Goal: Task Accomplishment & Management: Complete application form

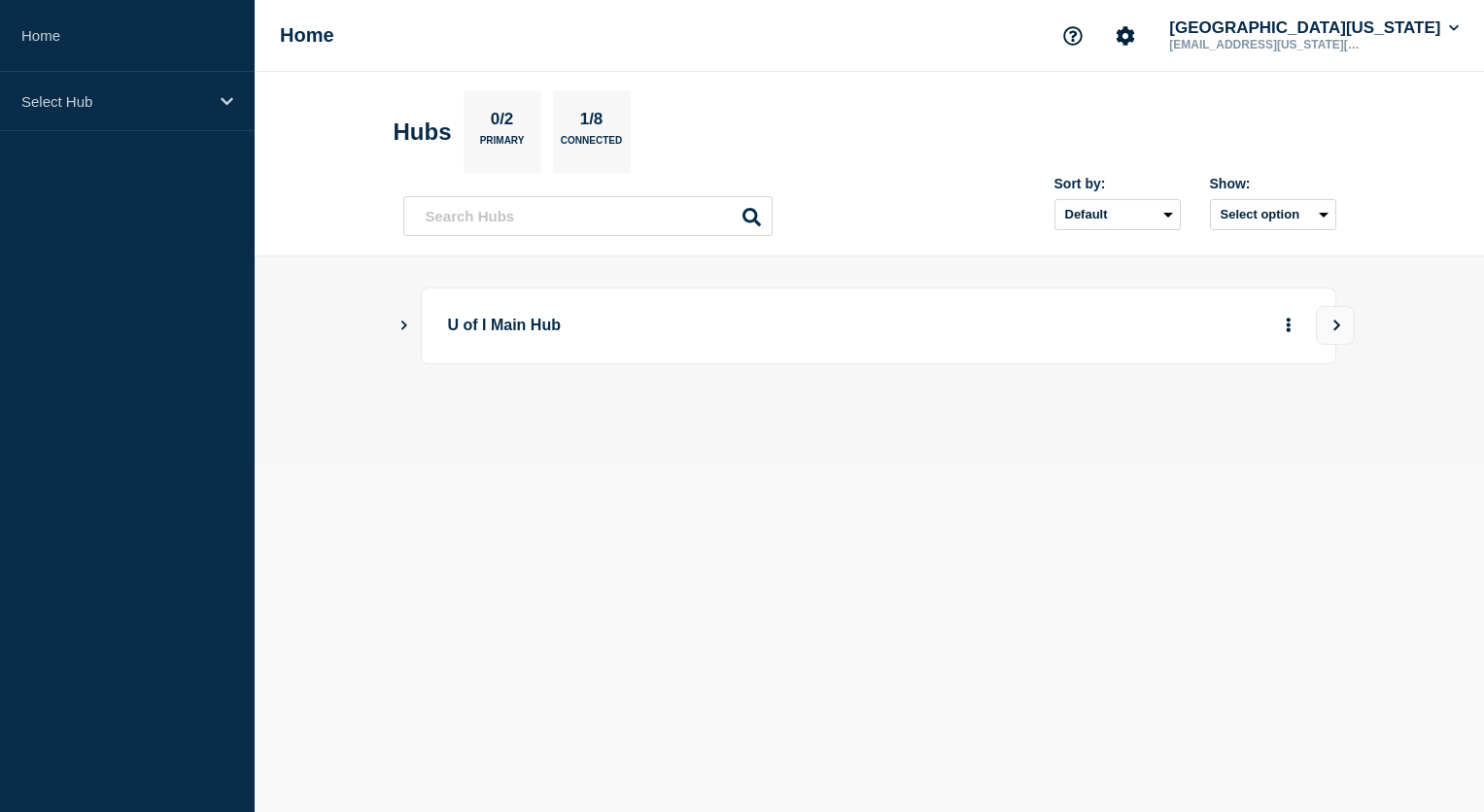
click at [406, 326] on icon "Show Connected Hubs" at bounding box center [405, 325] width 6 height 10
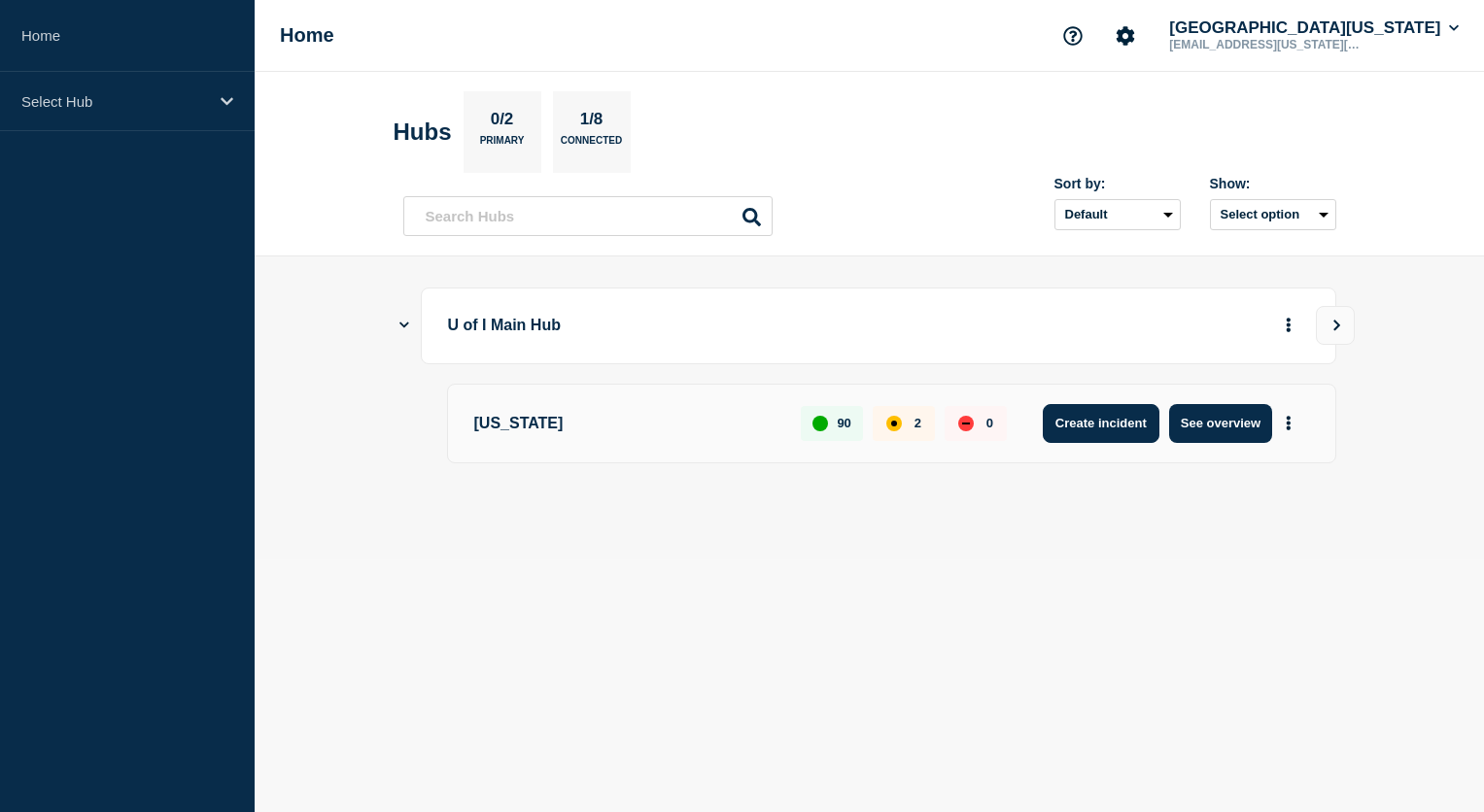
click at [1110, 426] on button "Create incident" at bounding box center [1101, 424] width 116 height 39
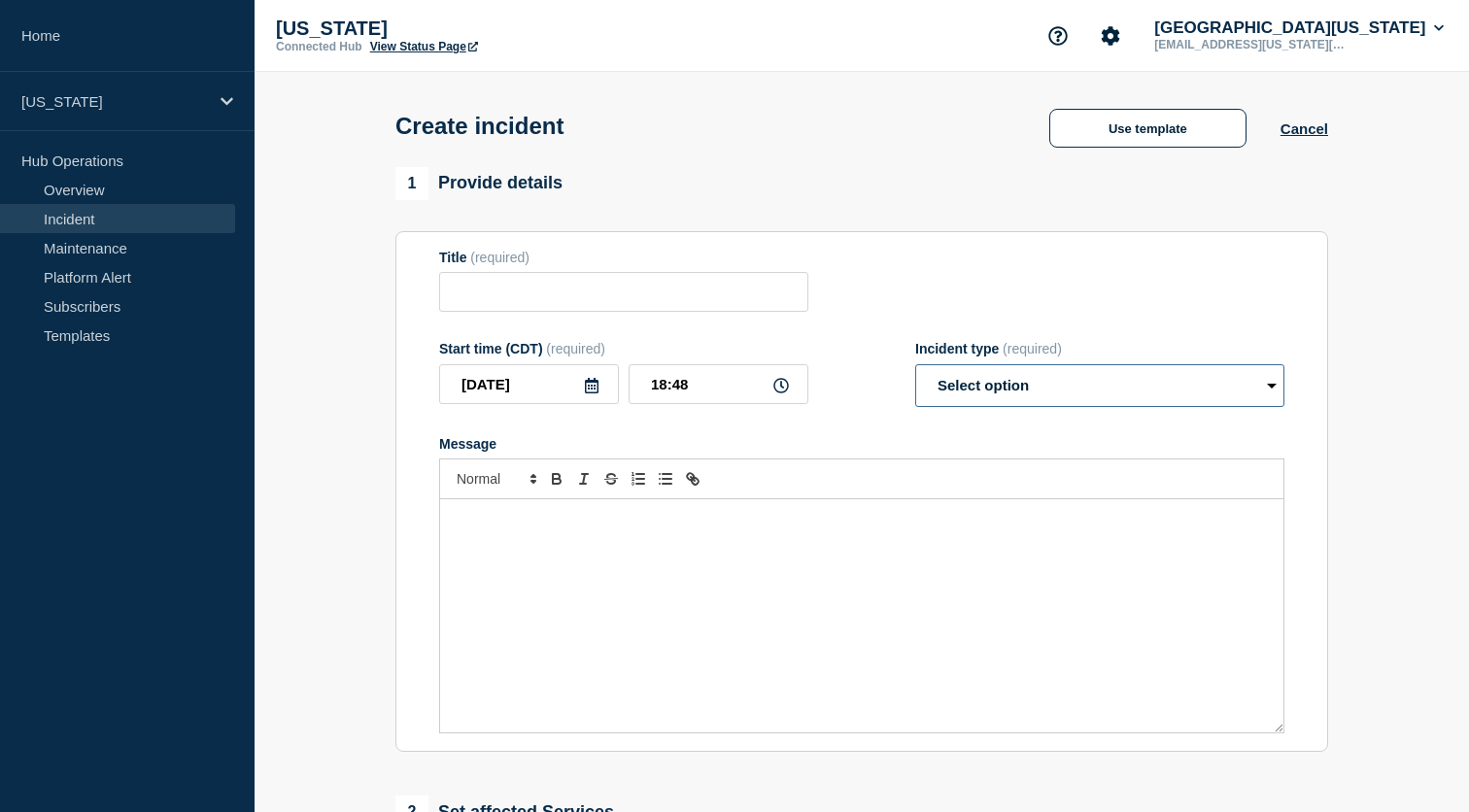
select select "investigating"
click option "Investigating" at bounding box center [0, 0] width 0 height 0
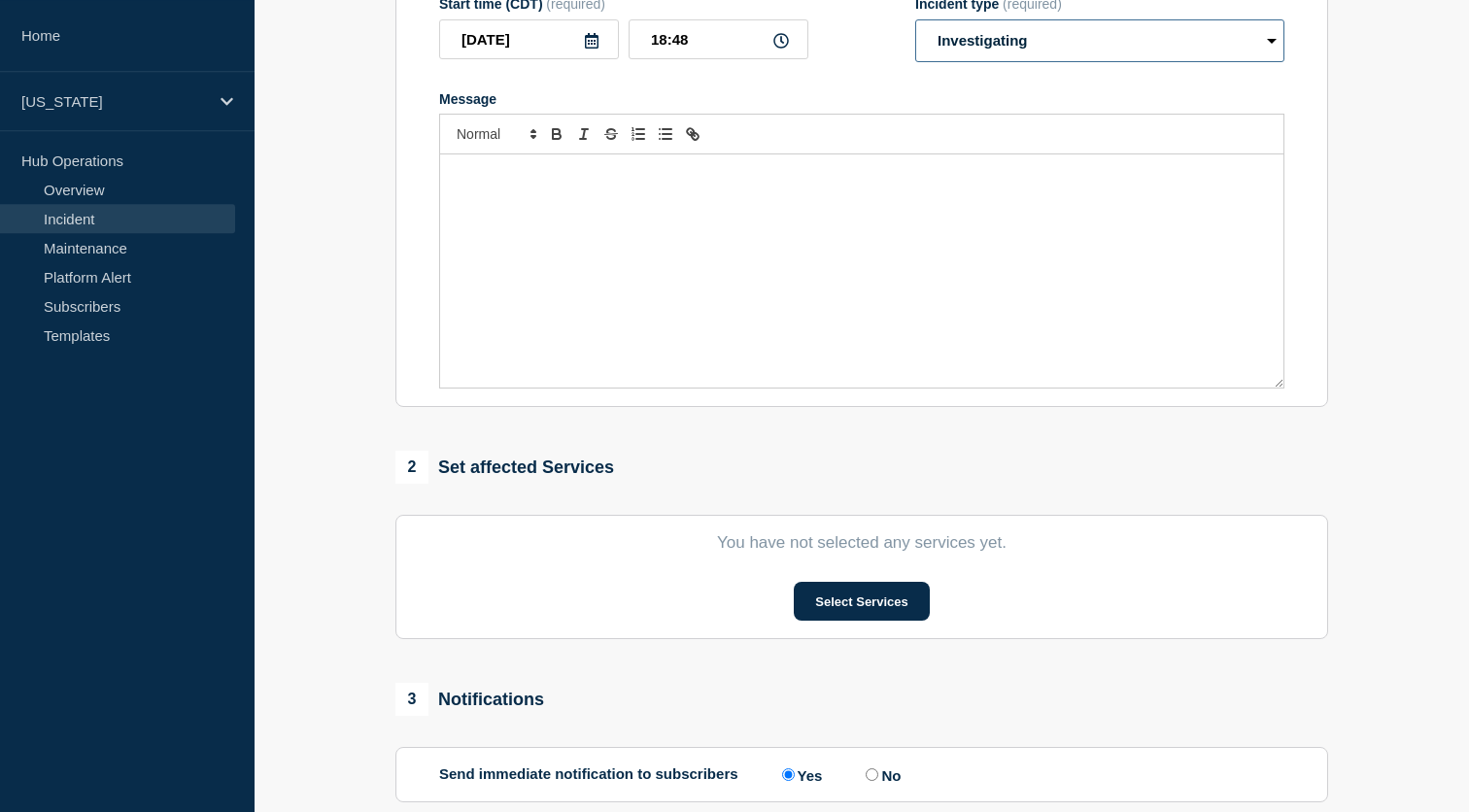
scroll to position [572, 0]
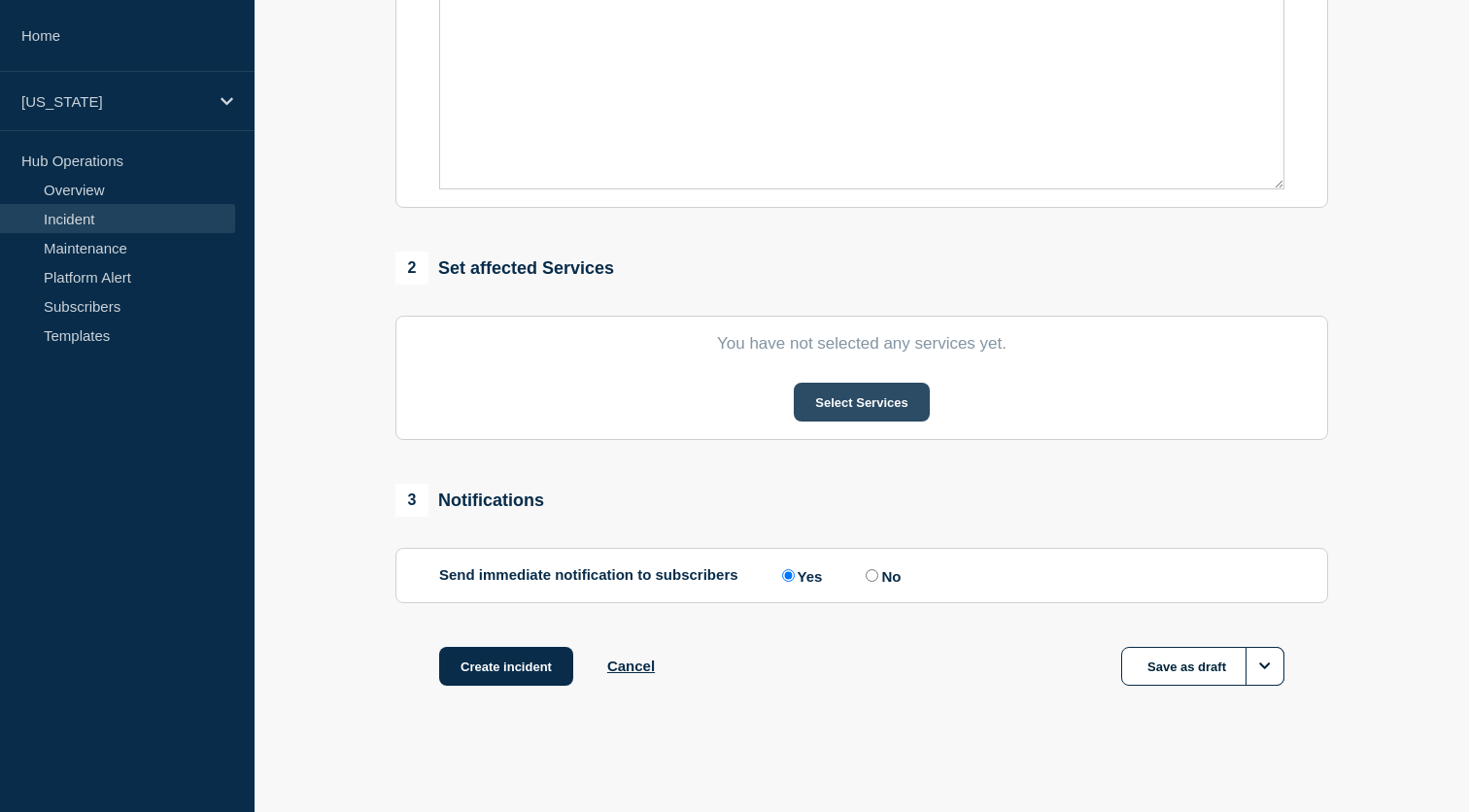
click at [895, 406] on button "Select Services" at bounding box center [861, 403] width 135 height 39
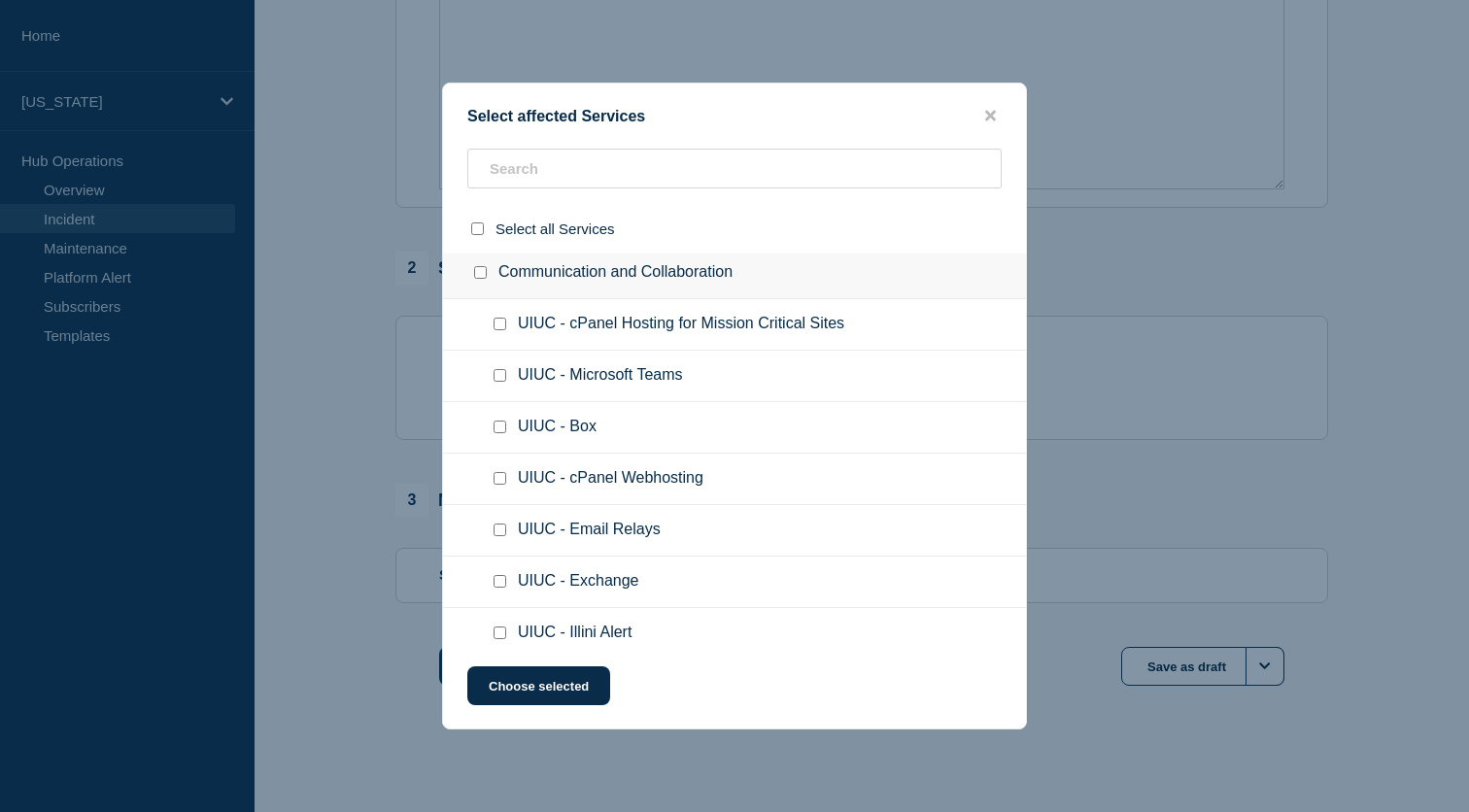
scroll to position [0, 0]
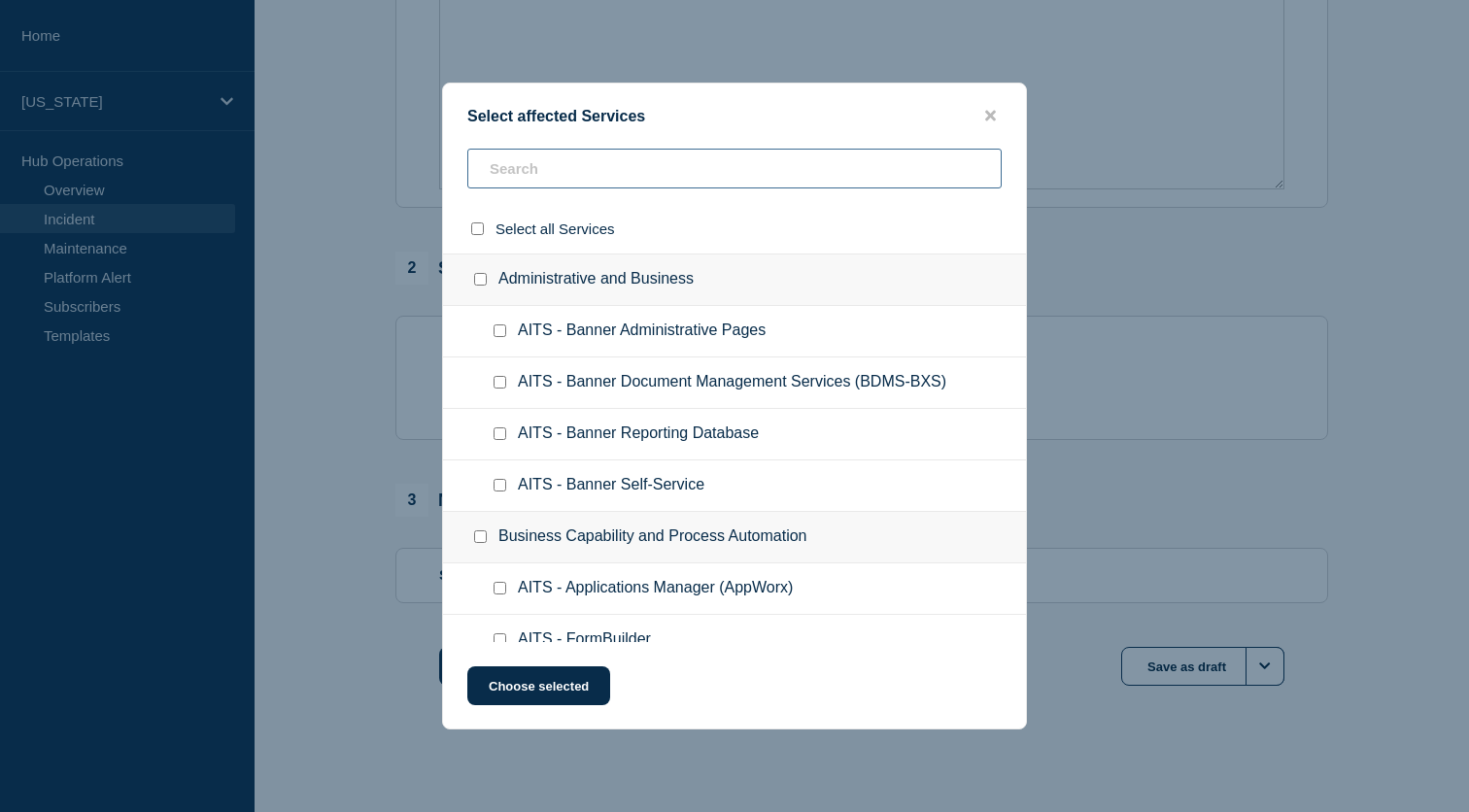
click at [577, 178] on input "text" at bounding box center [734, 168] width 535 height 40
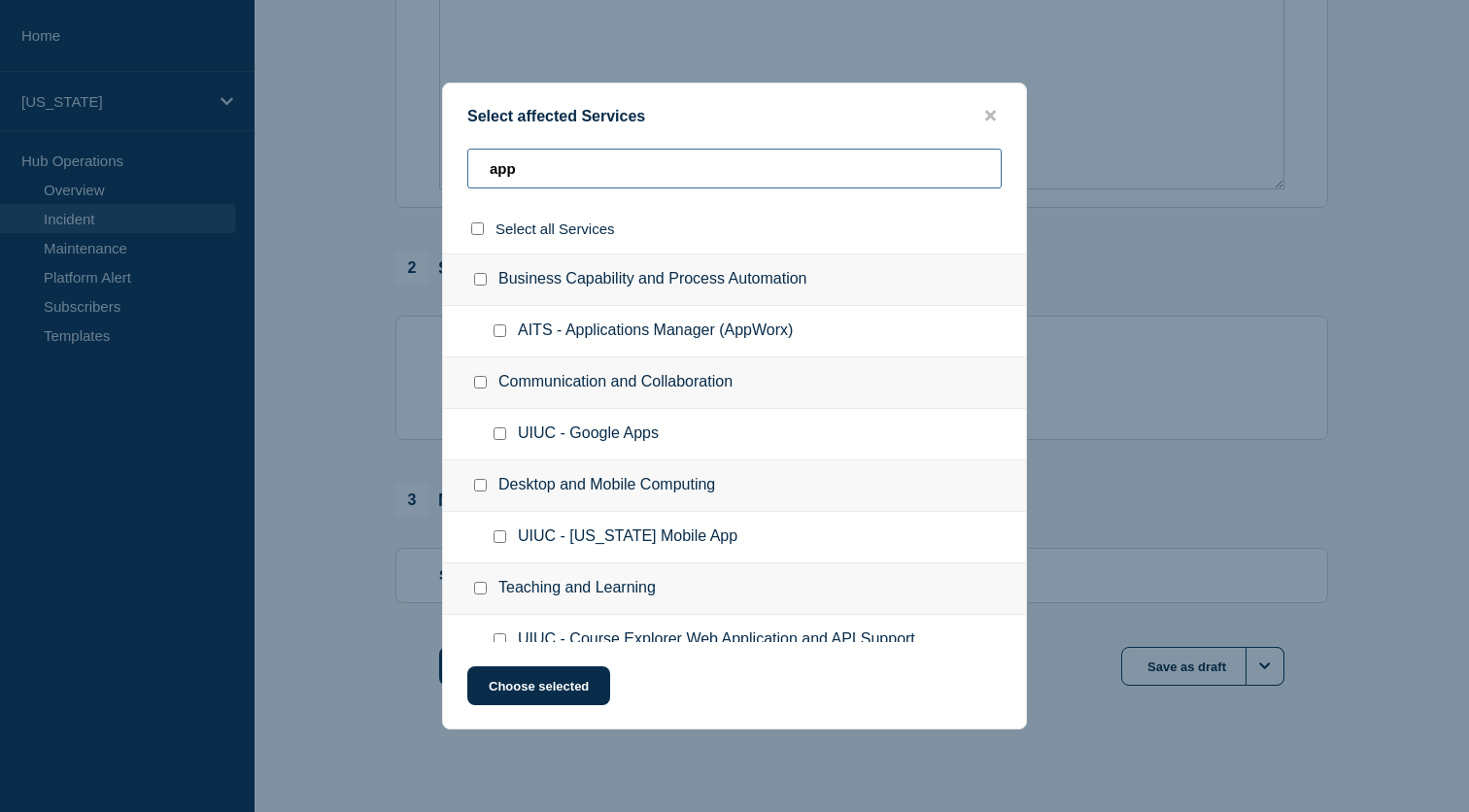
type input "app"
click at [502, 543] on input "UIUC - Illinois Mobile App checkbox" at bounding box center [499, 536] width 13 height 13
checkbox input "true"
click at [537, 699] on button "Choose selected" at bounding box center [539, 686] width 143 height 39
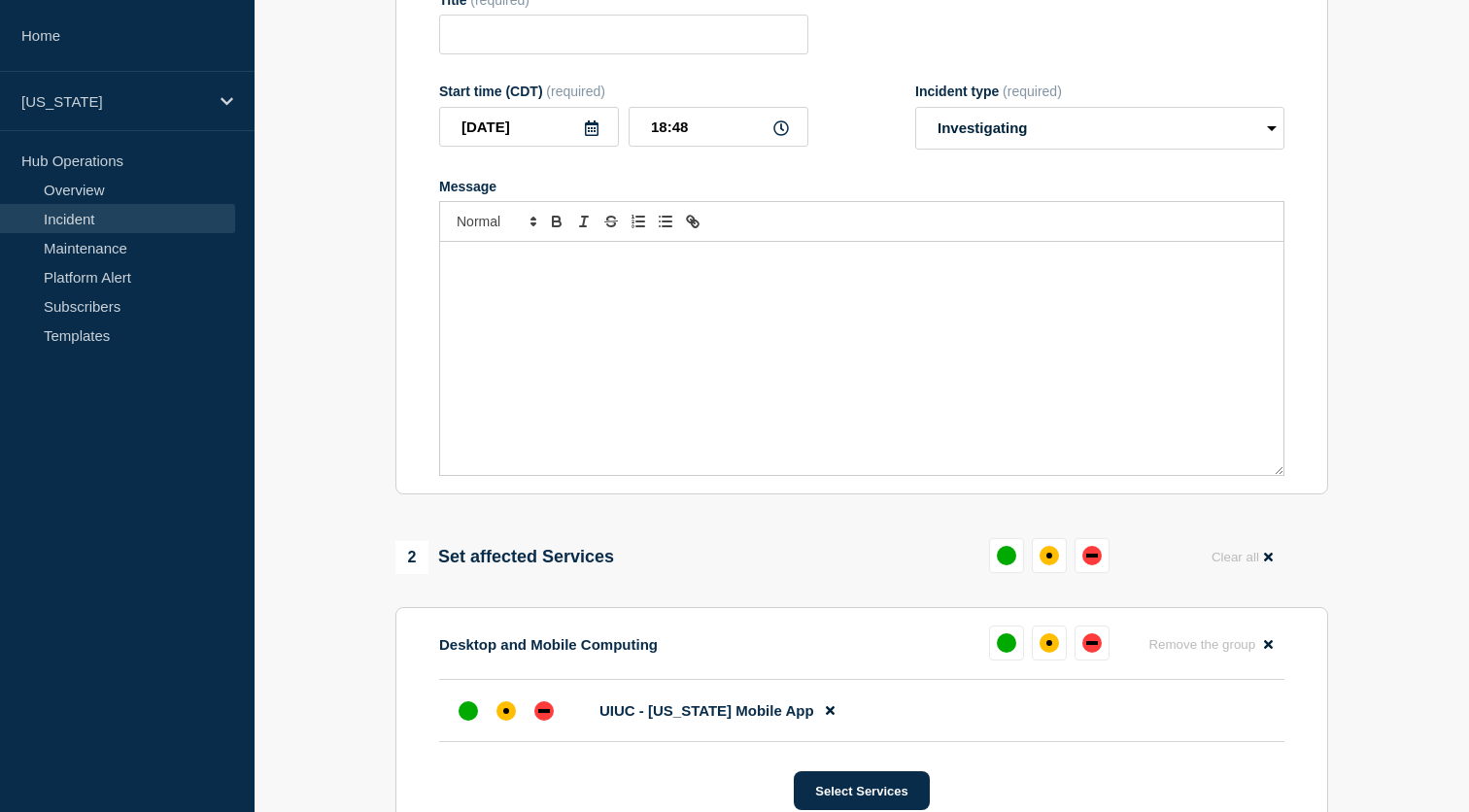
scroll to position [12, 0]
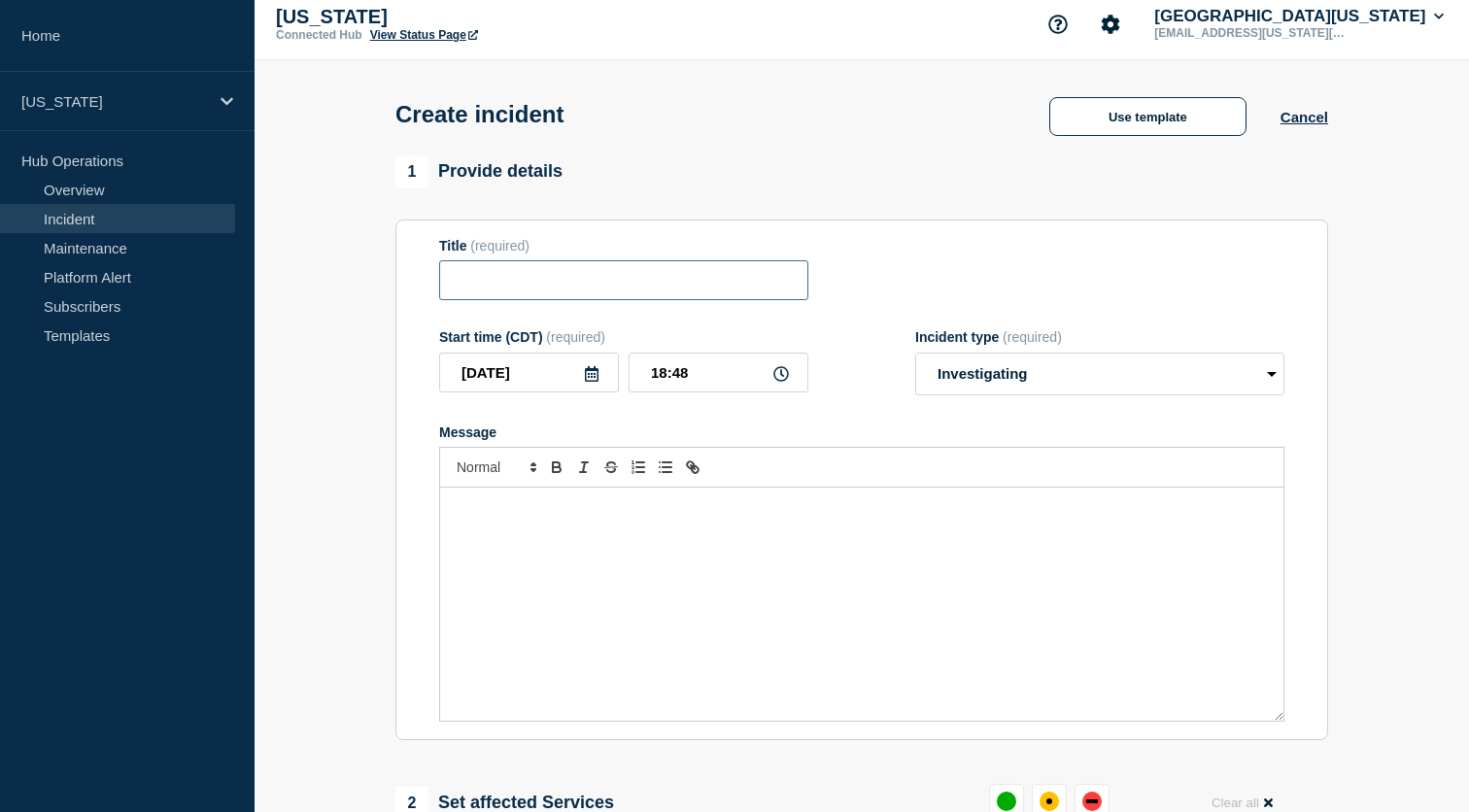
click at [564, 283] on input "Title" at bounding box center [624, 279] width 369 height 40
type input "Authentication issue"
click at [664, 571] on div "Message" at bounding box center [861, 604] width 843 height 234
click at [680, 517] on p "The [US_STATE] App team is investigating an issue with authentication" at bounding box center [861, 508] width 814 height 18
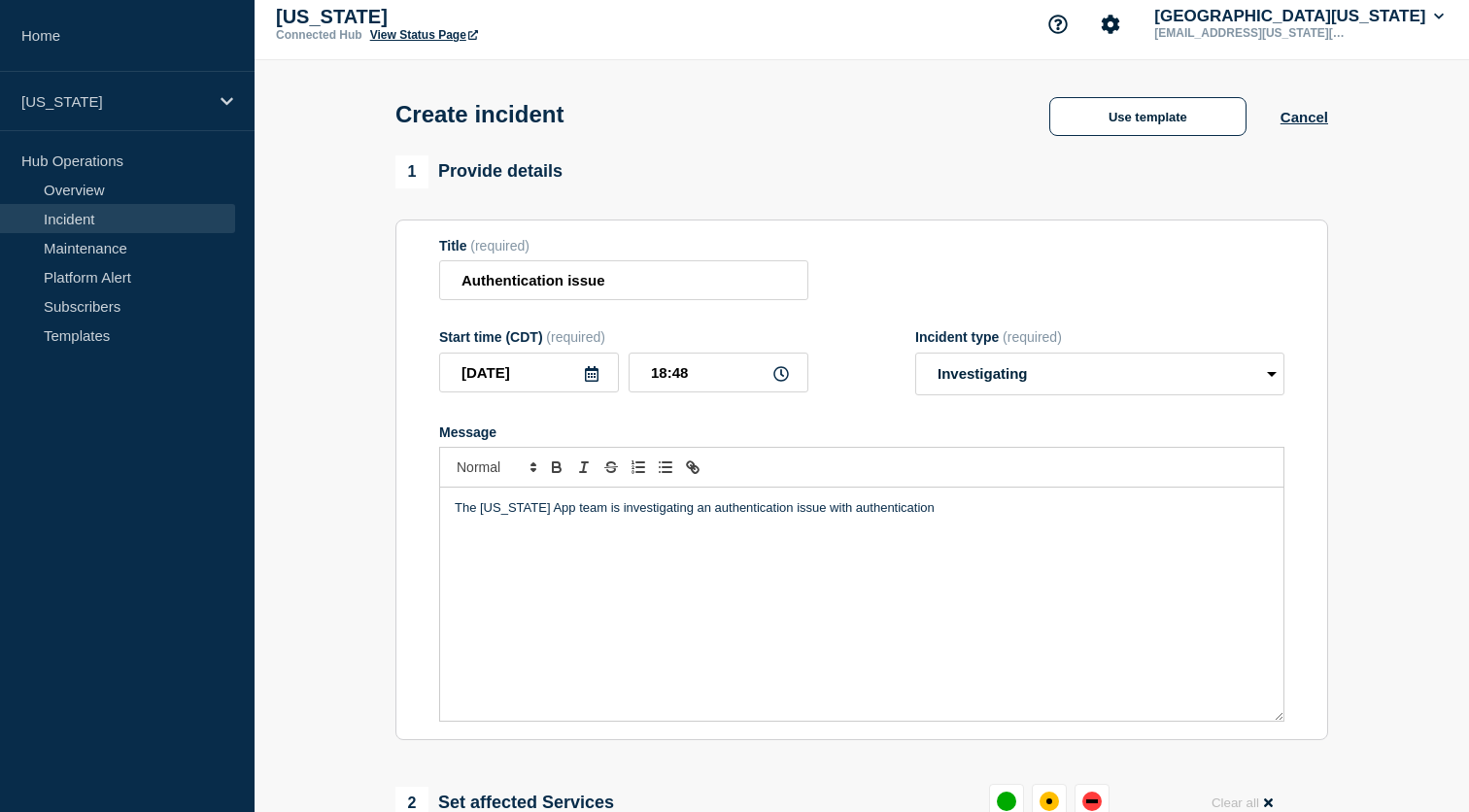
click at [809, 517] on p "The [US_STATE] App team is investigating an authentication issue with authentic…" at bounding box center [861, 508] width 814 height 18
drag, startPoint x: 809, startPoint y: 532, endPoint x: 850, endPoint y: 532, distance: 41.0
click at [850, 517] on p "The [US_STATE] App team is investigating an authentication issue with authentic…" at bounding box center [861, 508] width 814 height 18
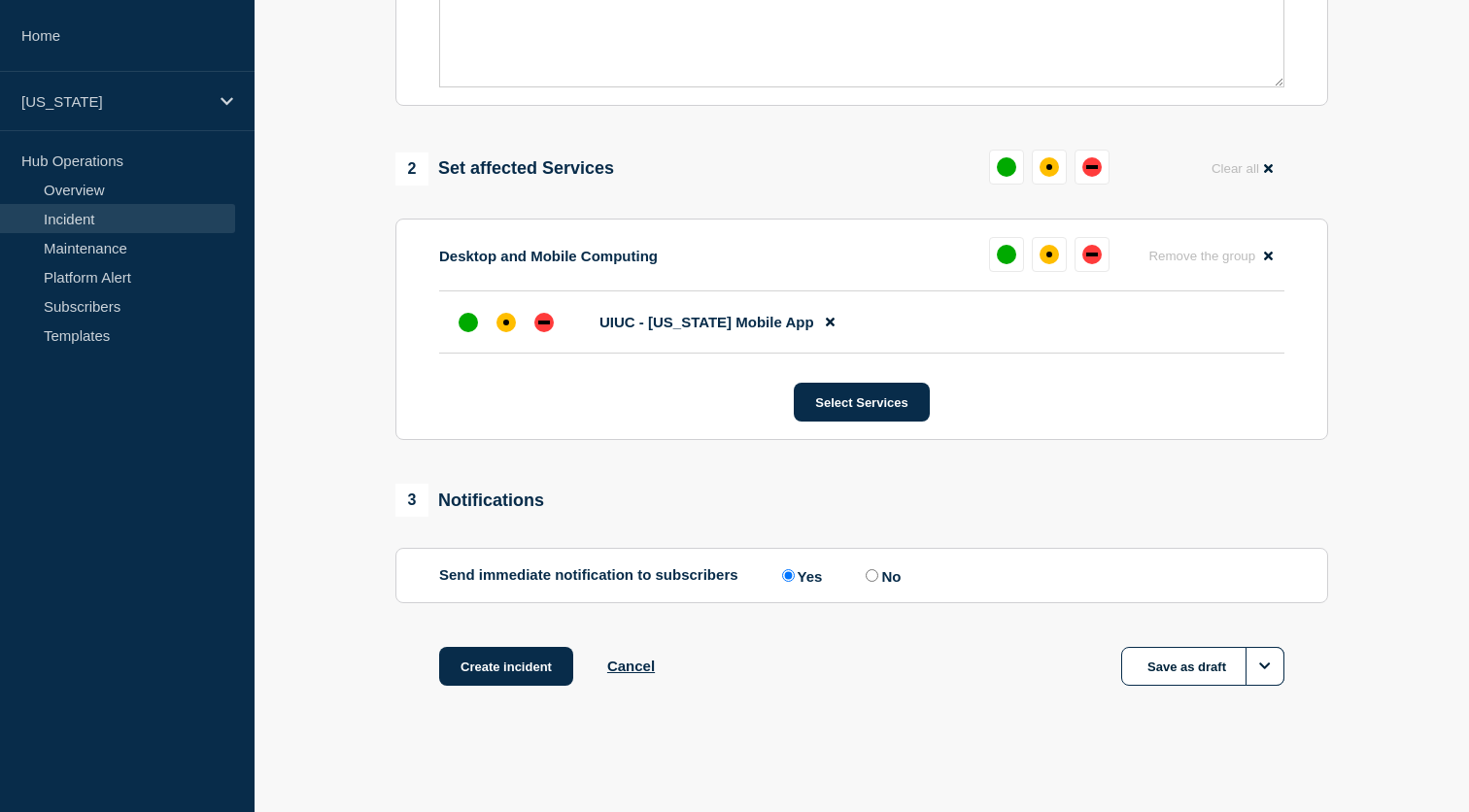
scroll to position [681, 0]
click at [519, 663] on button "Create incident" at bounding box center [505, 666] width 134 height 39
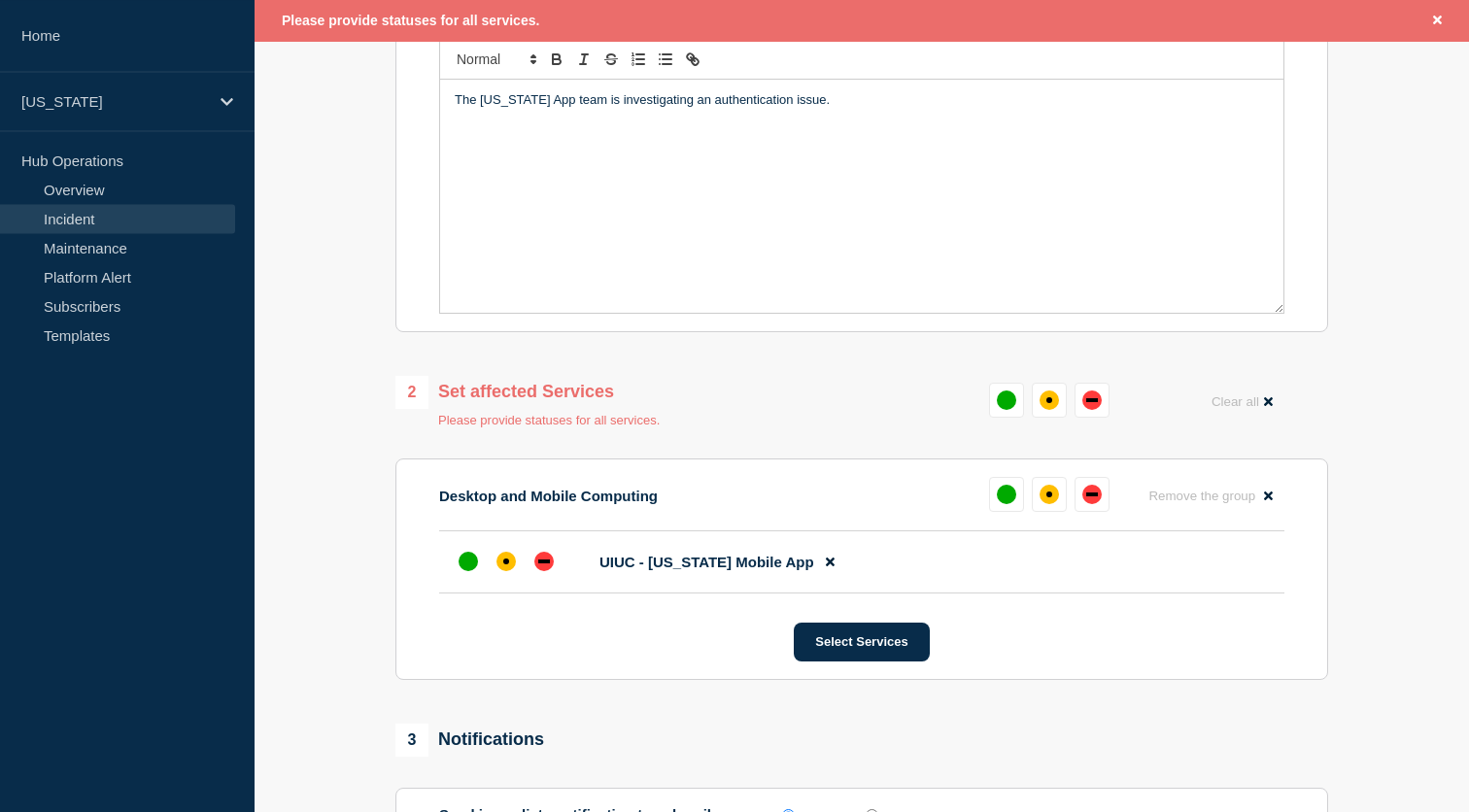
scroll to position [458, 0]
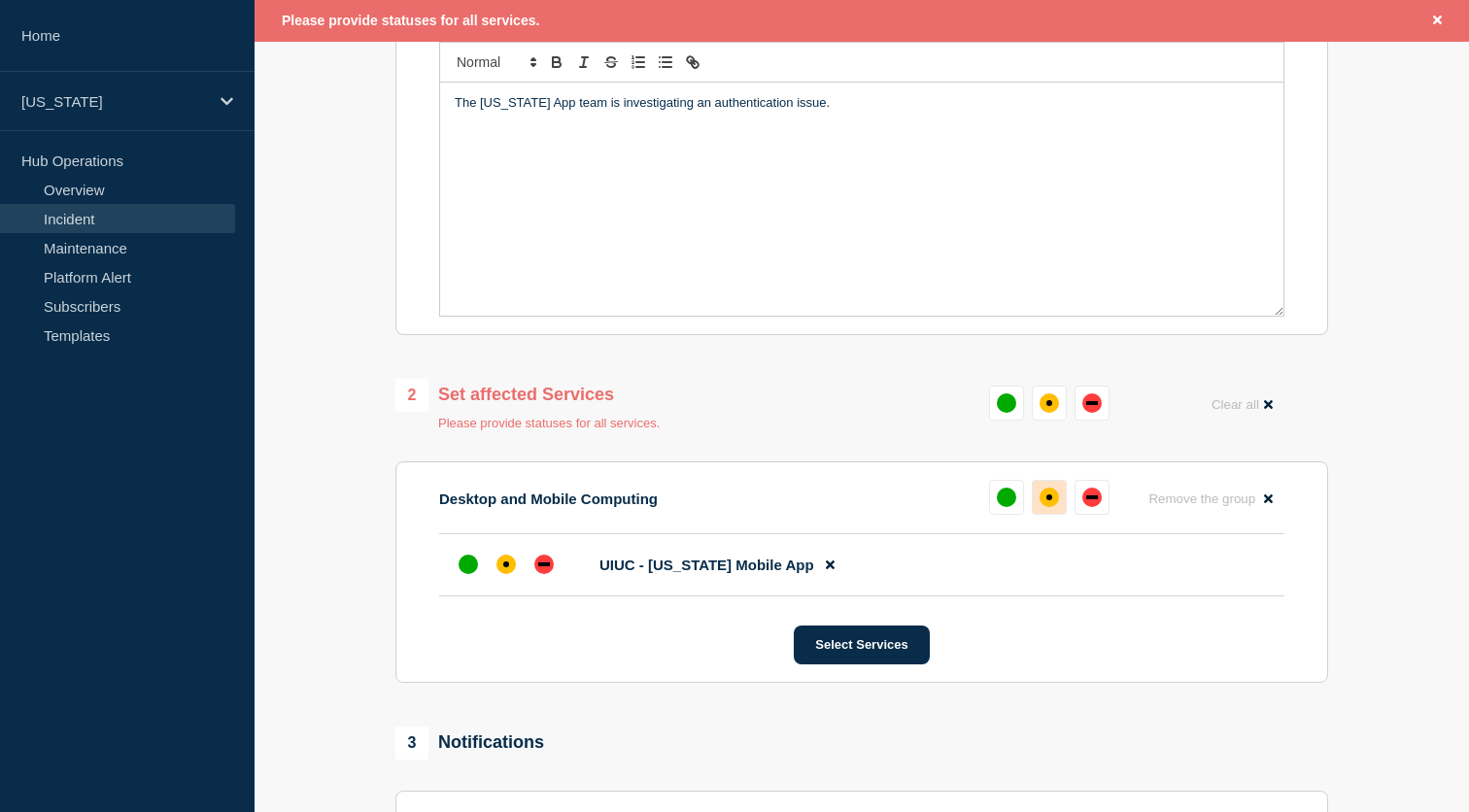
click at [1055, 507] on div "affected" at bounding box center [1050, 497] width 20 height 20
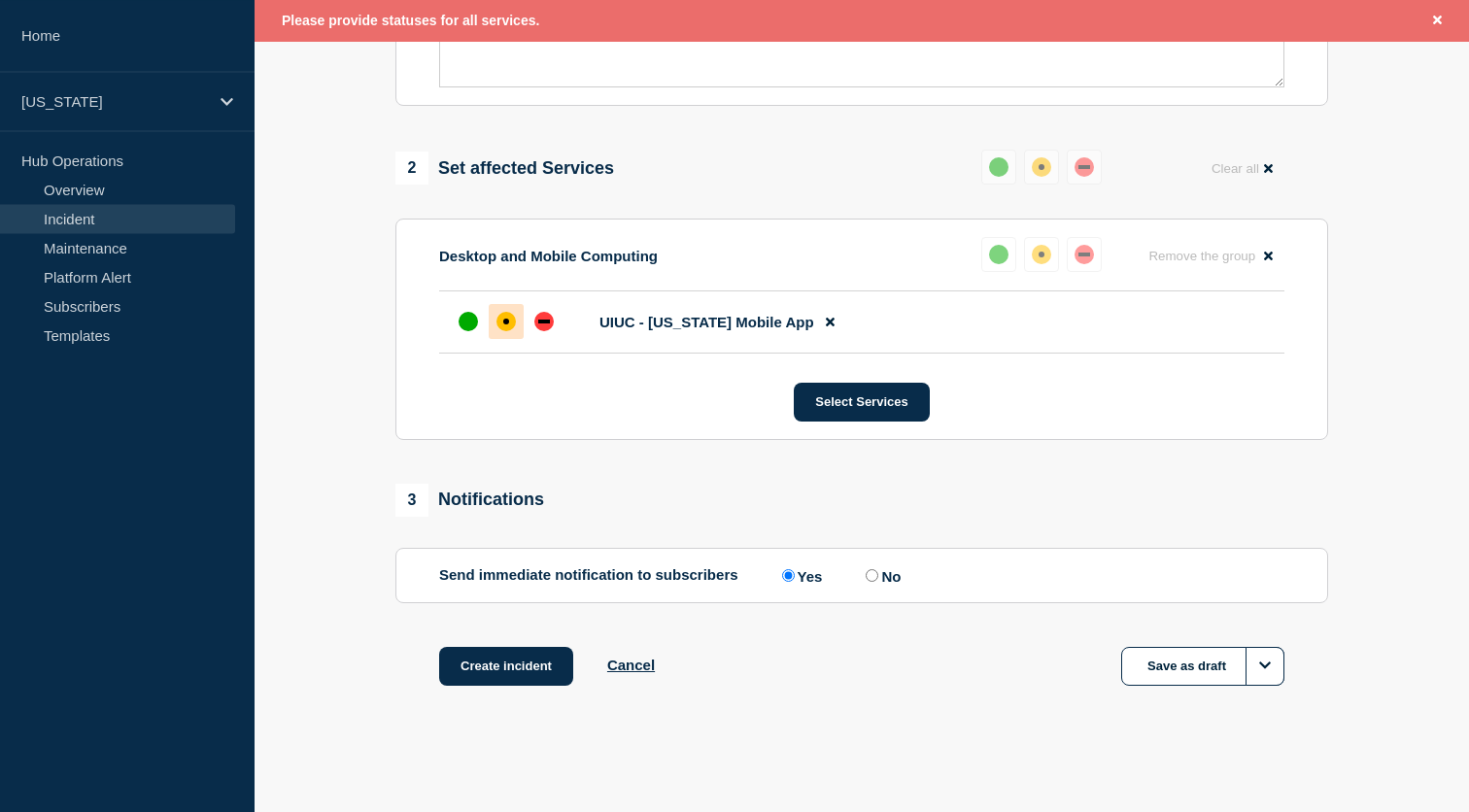
scroll to position [723, 0]
click at [496, 662] on button "Create incident" at bounding box center [505, 666] width 134 height 39
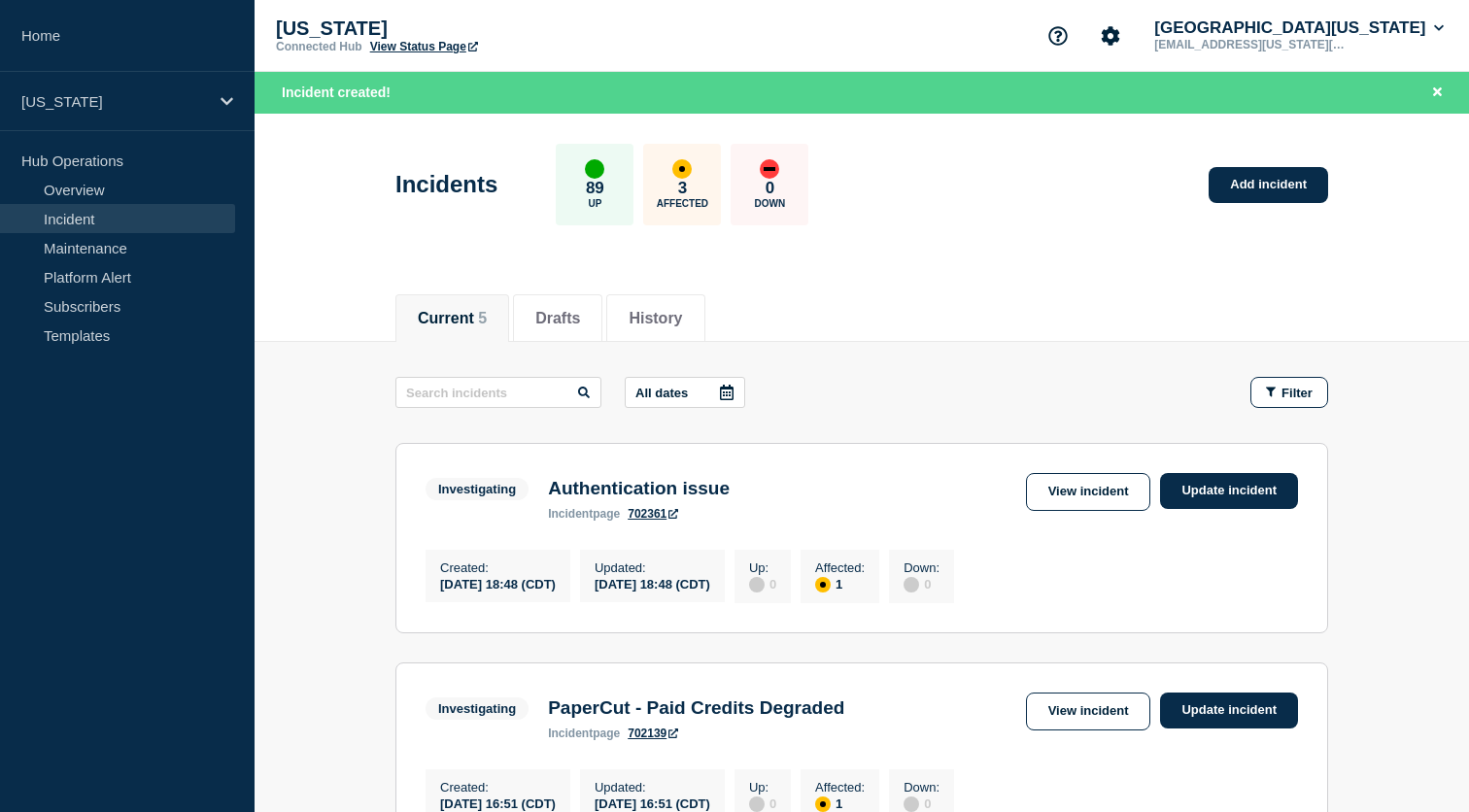
click at [653, 516] on link "702361" at bounding box center [653, 514] width 51 height 14
